Goal: Information Seeking & Learning: Learn about a topic

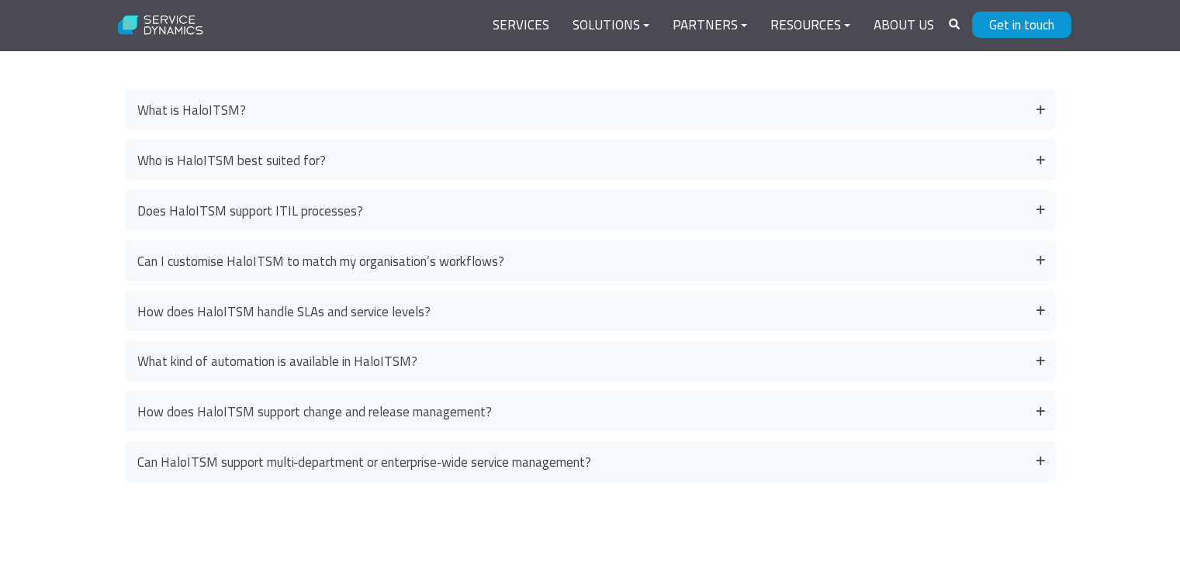
scroll to position [3620, 0]
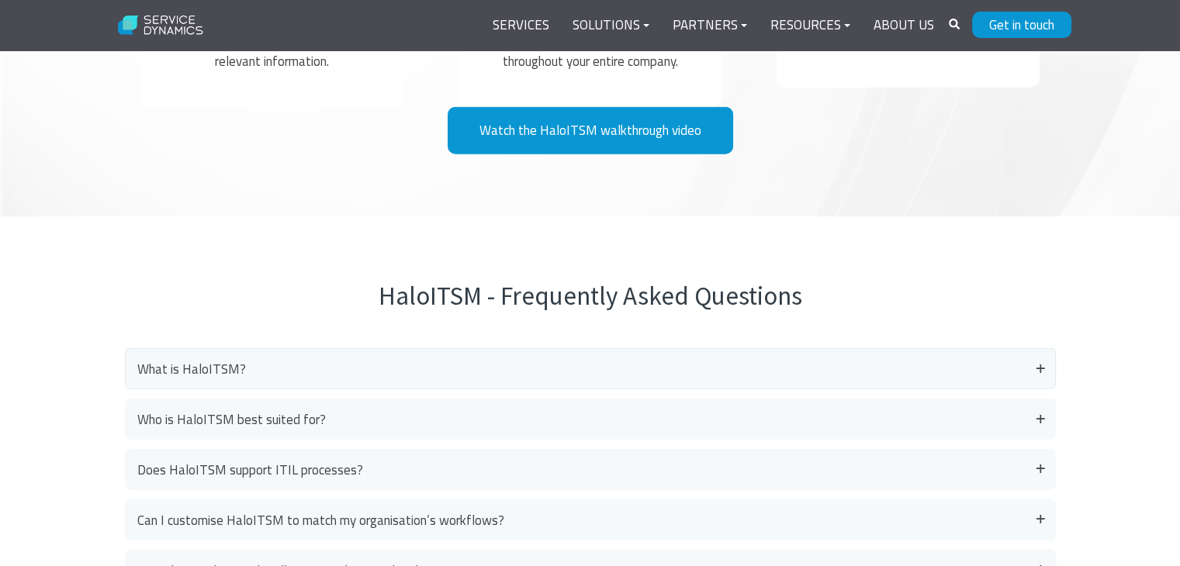
click at [261, 364] on link "What is HaloITSM?" at bounding box center [590, 368] width 931 height 41
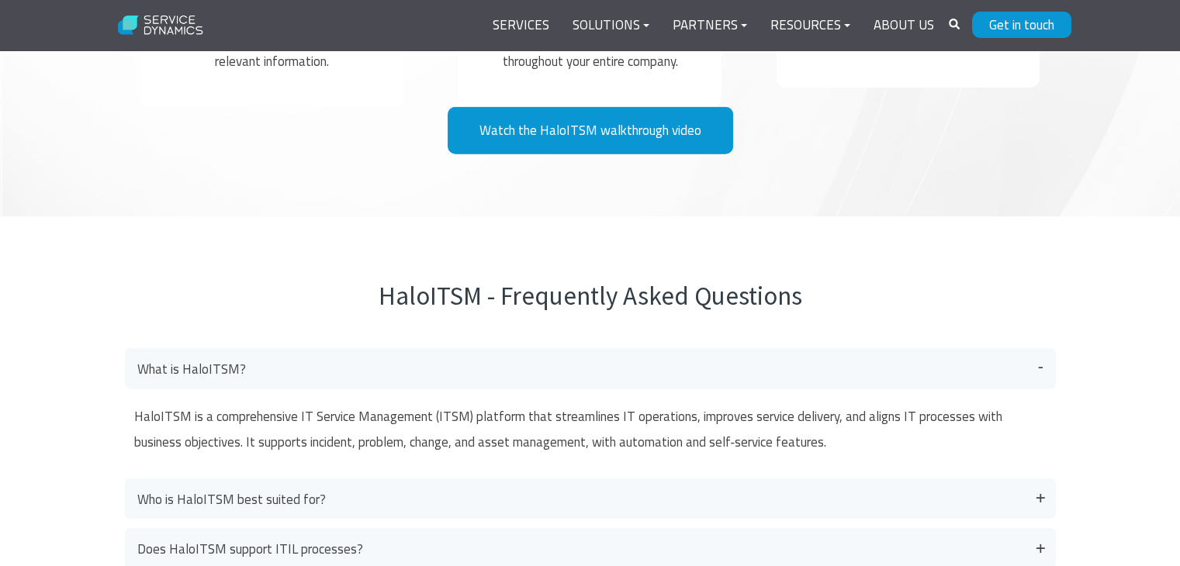
scroll to position [3880, 0]
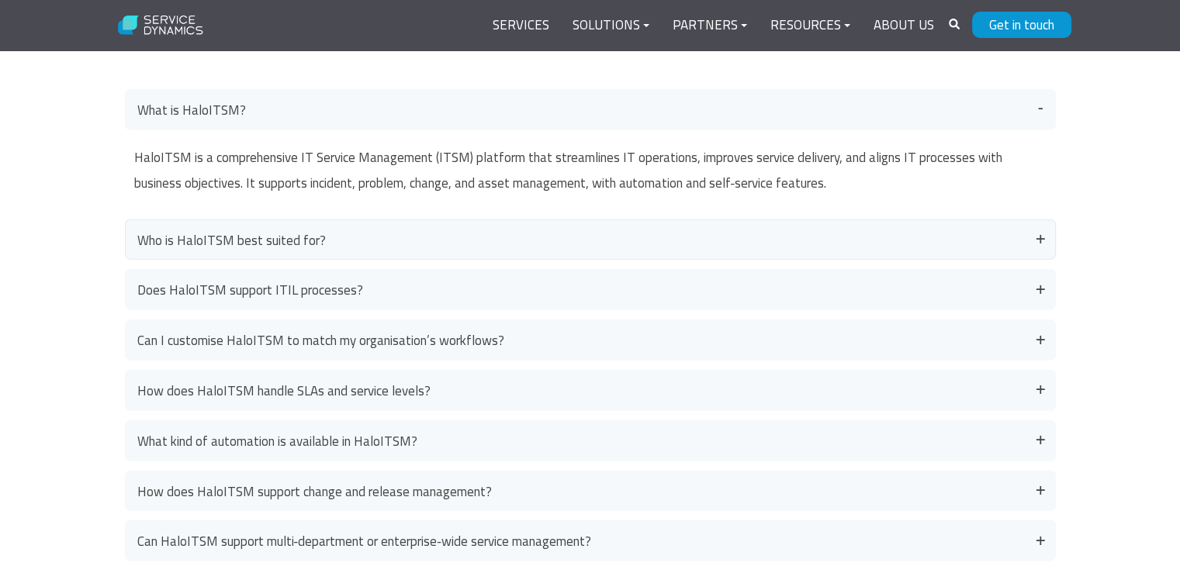
click at [289, 236] on link "Who is HaloITSM best suited for?" at bounding box center [590, 240] width 931 height 41
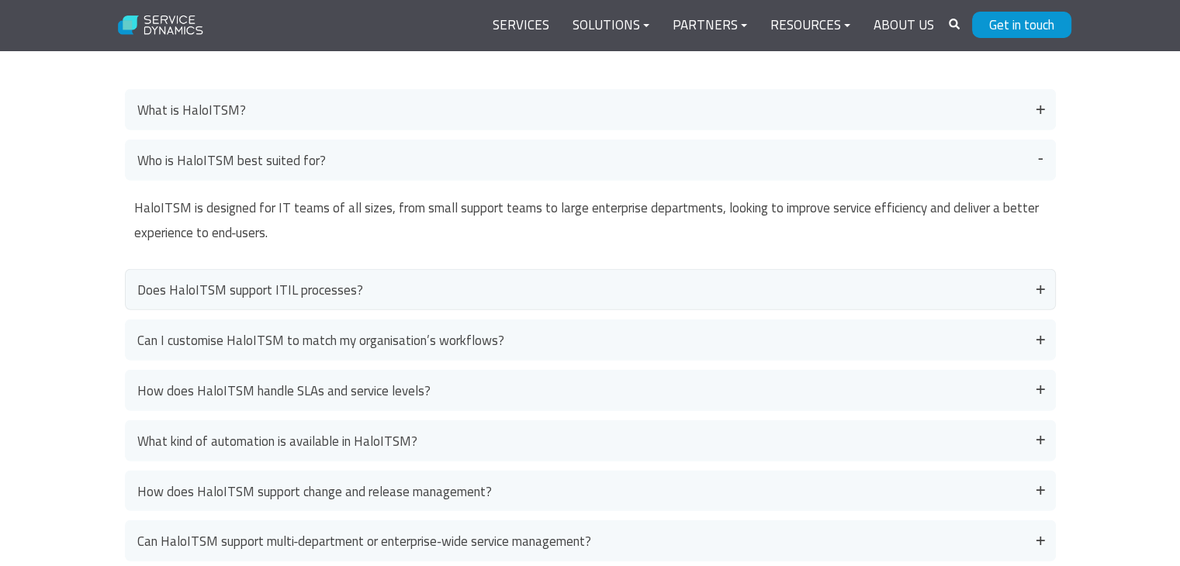
click at [223, 283] on link "Does HaloITSM support ITIL processes?" at bounding box center [590, 289] width 931 height 41
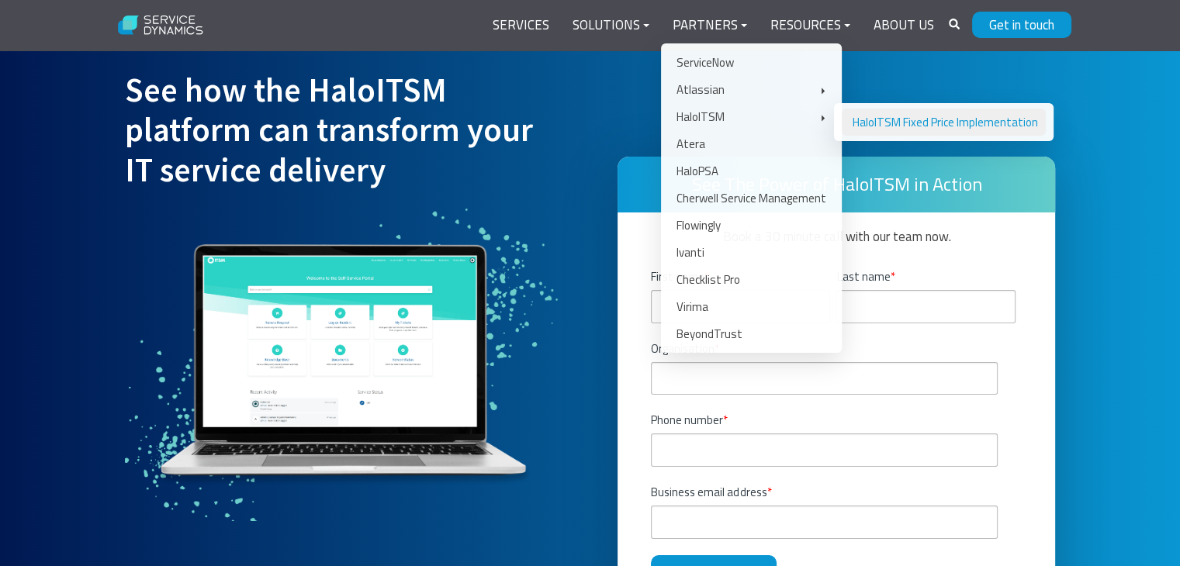
click at [897, 124] on link "HaloITSM Fixed Price Implementation" at bounding box center [944, 122] width 204 height 27
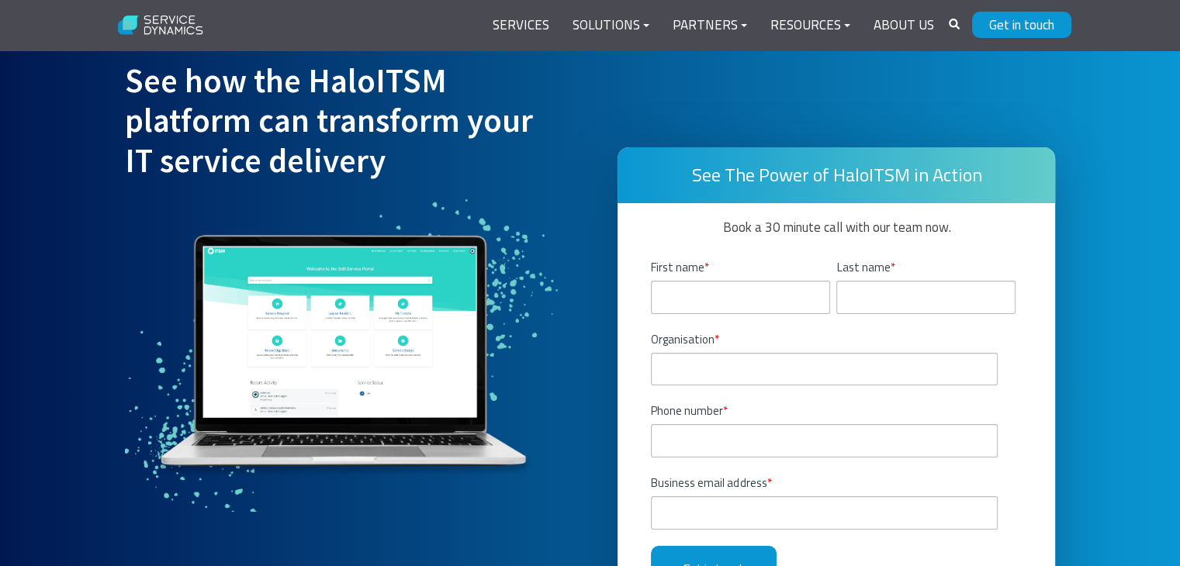
scroll to position [5543, 0]
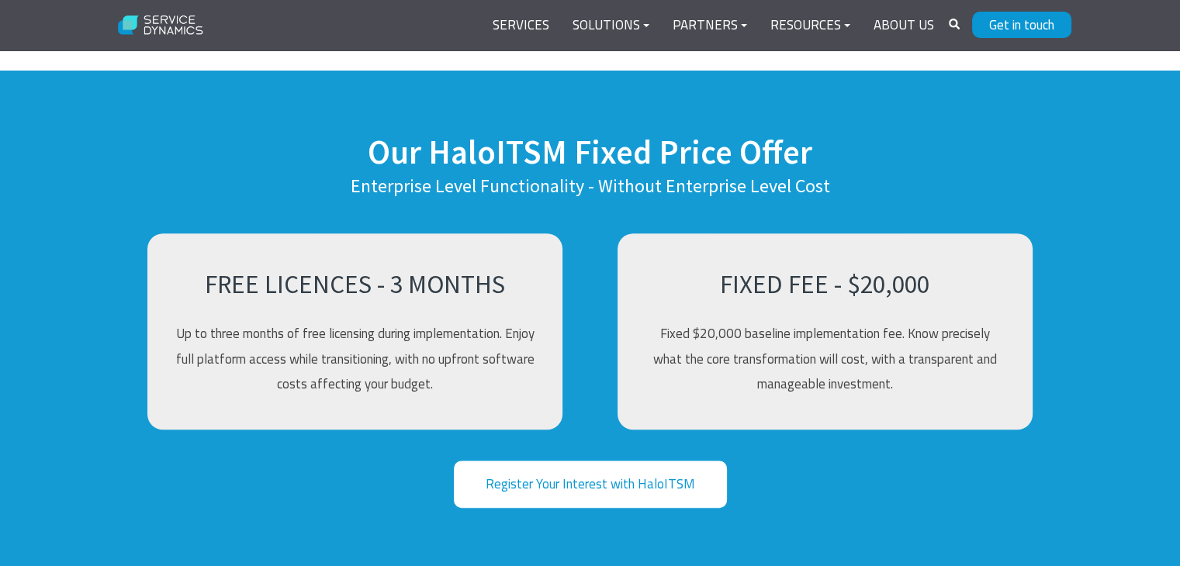
scroll to position [1293, 0]
